Goal: Information Seeking & Learning: Learn about a topic

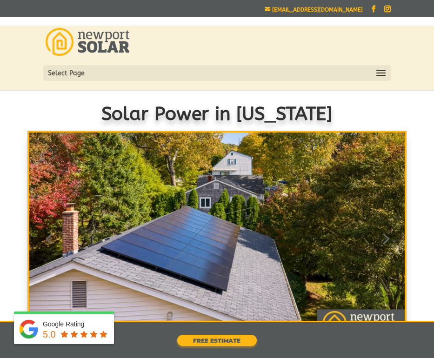
click at [385, 70] on span at bounding box center [381, 73] width 15 height 15
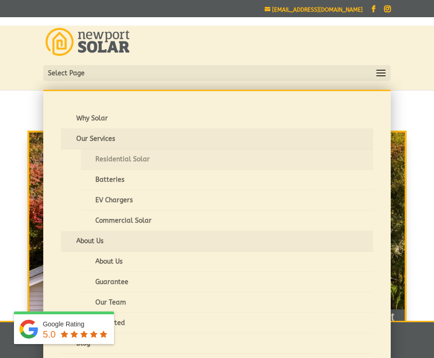
click at [208, 162] on link "Residential Solar" at bounding box center [227, 159] width 293 height 20
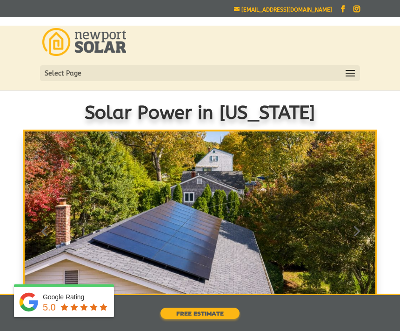
scroll to position [10, 0]
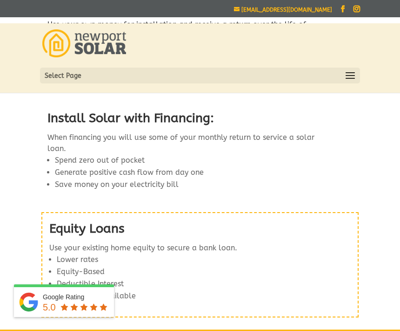
scroll to position [1016, 0]
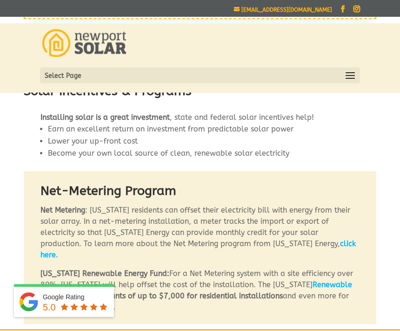
click at [351, 78] on span at bounding box center [350, 75] width 15 height 15
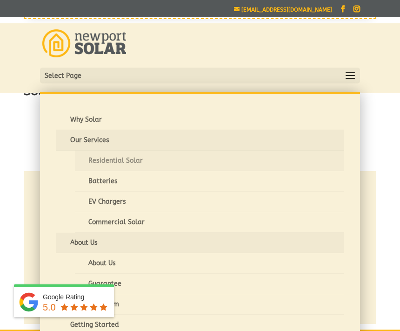
click at [323, 169] on link "Residential Solar" at bounding box center [210, 160] width 270 height 20
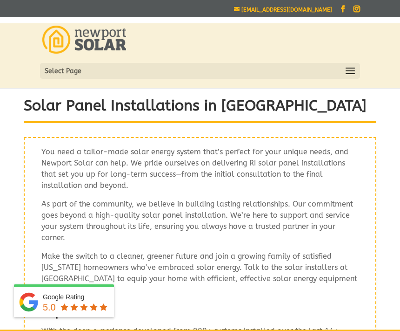
click at [349, 75] on span at bounding box center [350, 71] width 15 height 15
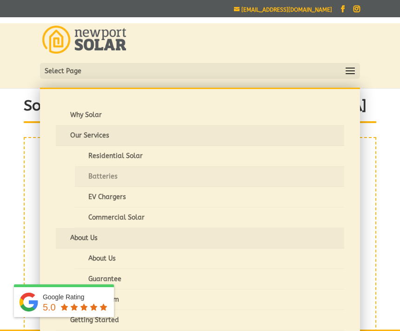
click at [321, 182] on link "Batteries" at bounding box center [210, 176] width 270 height 20
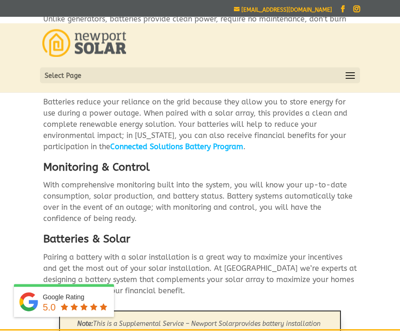
scroll to position [352, 0]
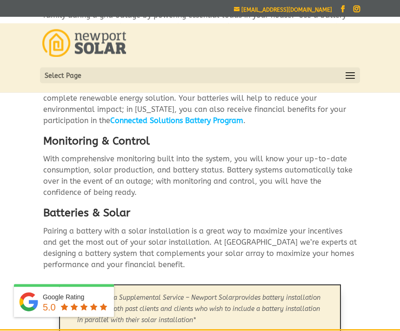
click at [395, 321] on div "Solar Battery Storage Systems in [GEOGRAPHIC_DATA] ​ At [GEOGRAPHIC_DATA], we’r…" at bounding box center [200, 56] width 392 height 633
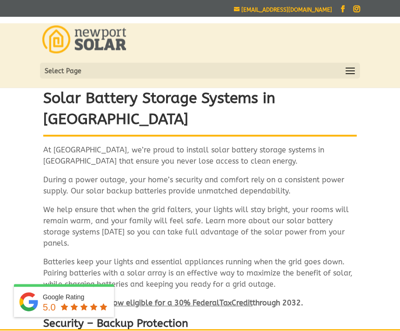
scroll to position [0, 0]
